Goal: Task Accomplishment & Management: Manage account settings

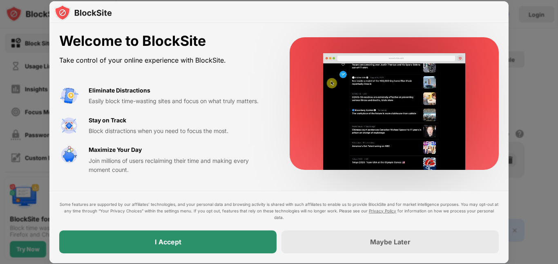
click at [179, 242] on div "I Accept" at bounding box center [168, 241] width 27 height 8
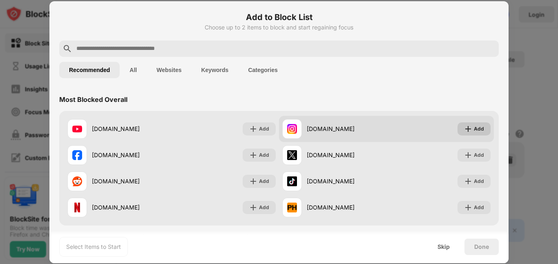
click at [477, 131] on div "Add" at bounding box center [479, 129] width 10 height 8
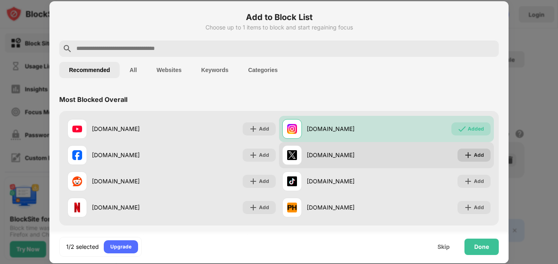
click at [474, 155] on div "Add" at bounding box center [479, 155] width 10 height 8
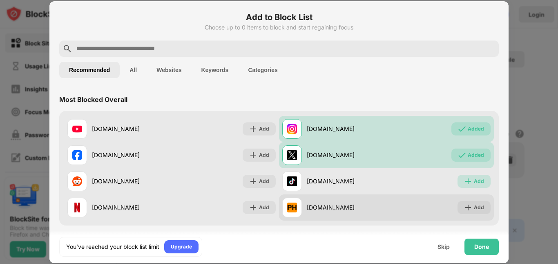
drag, startPoint x: 473, startPoint y: 180, endPoint x: 467, endPoint y: 195, distance: 15.8
click at [474, 179] on div "Add" at bounding box center [479, 181] width 10 height 8
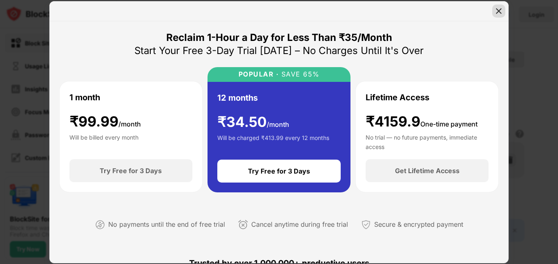
click at [497, 6] on div at bounding box center [499, 10] width 13 height 13
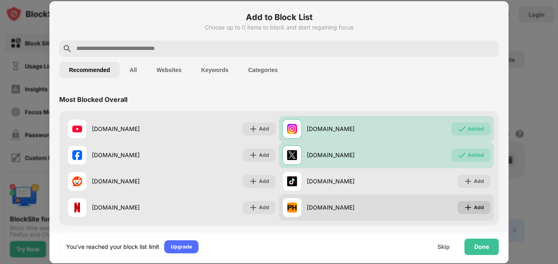
click at [466, 202] on div "Add" at bounding box center [474, 207] width 33 height 13
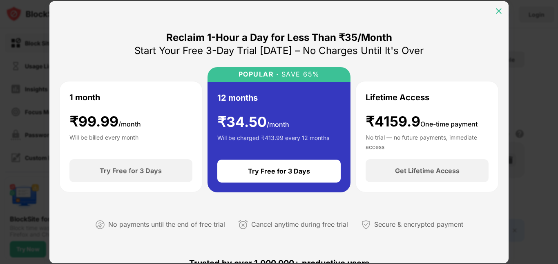
click at [503, 11] on img at bounding box center [499, 11] width 8 height 8
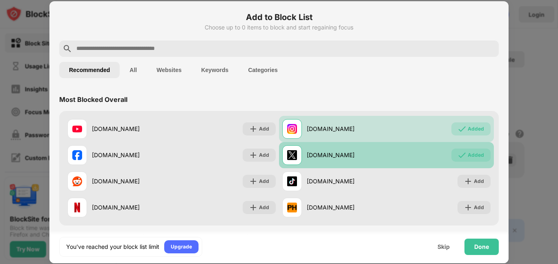
click at [465, 161] on div "Added" at bounding box center [471, 154] width 39 height 13
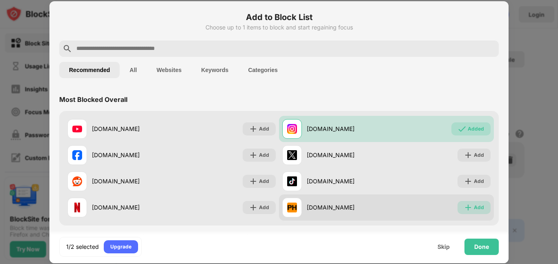
click at [474, 211] on div "Add" at bounding box center [479, 207] width 10 height 8
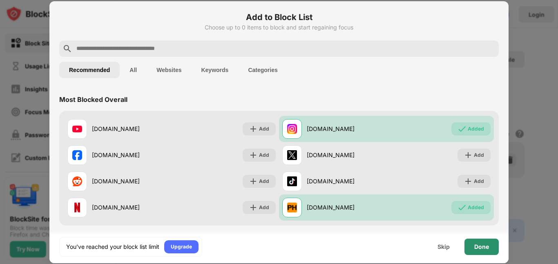
click at [484, 246] on div "Done" at bounding box center [482, 246] width 15 height 7
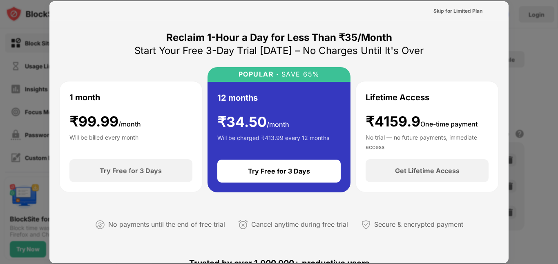
click at [548, 67] on div at bounding box center [279, 132] width 558 height 264
click at [470, 16] on div "Skip for Limited Plan" at bounding box center [458, 10] width 62 height 13
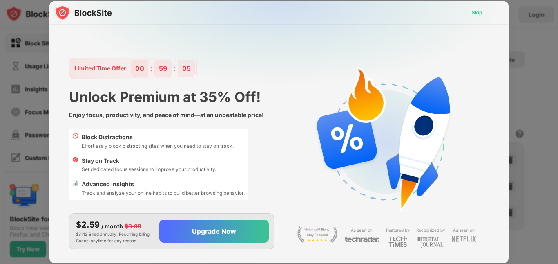
click at [470, 12] on div "Skip" at bounding box center [478, 12] width 24 height 13
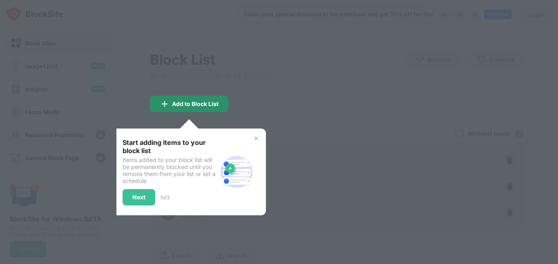
click at [200, 110] on div "Add to Block List" at bounding box center [189, 104] width 78 height 16
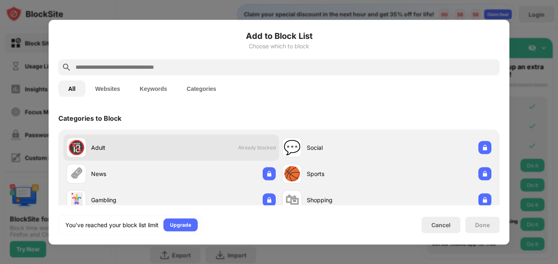
click at [201, 155] on div "🔞 Adult Already blocked" at bounding box center [171, 147] width 216 height 26
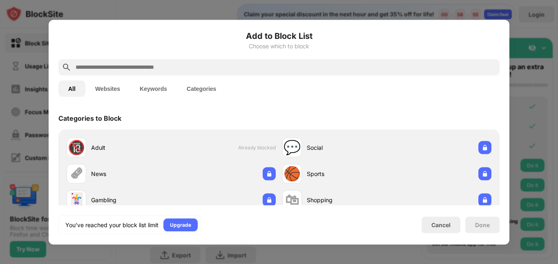
click at [558, 95] on div at bounding box center [279, 132] width 558 height 264
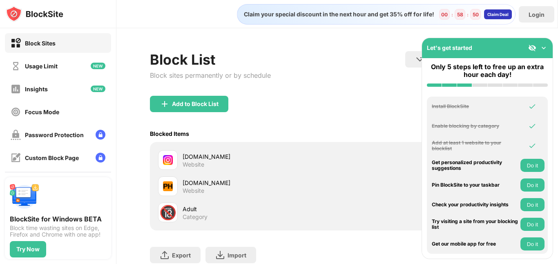
click at [499, 13] on div "Claim Deal" at bounding box center [498, 14] width 21 height 5
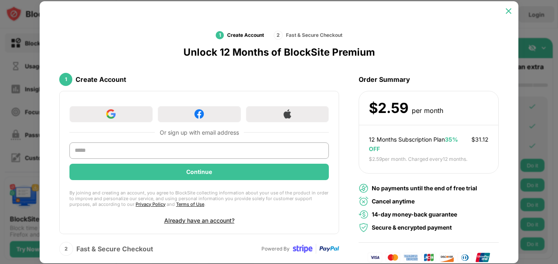
click at [511, 13] on div at bounding box center [508, 10] width 13 height 13
